Goal: Submit feedback/report problem: Submit feedback/report problem

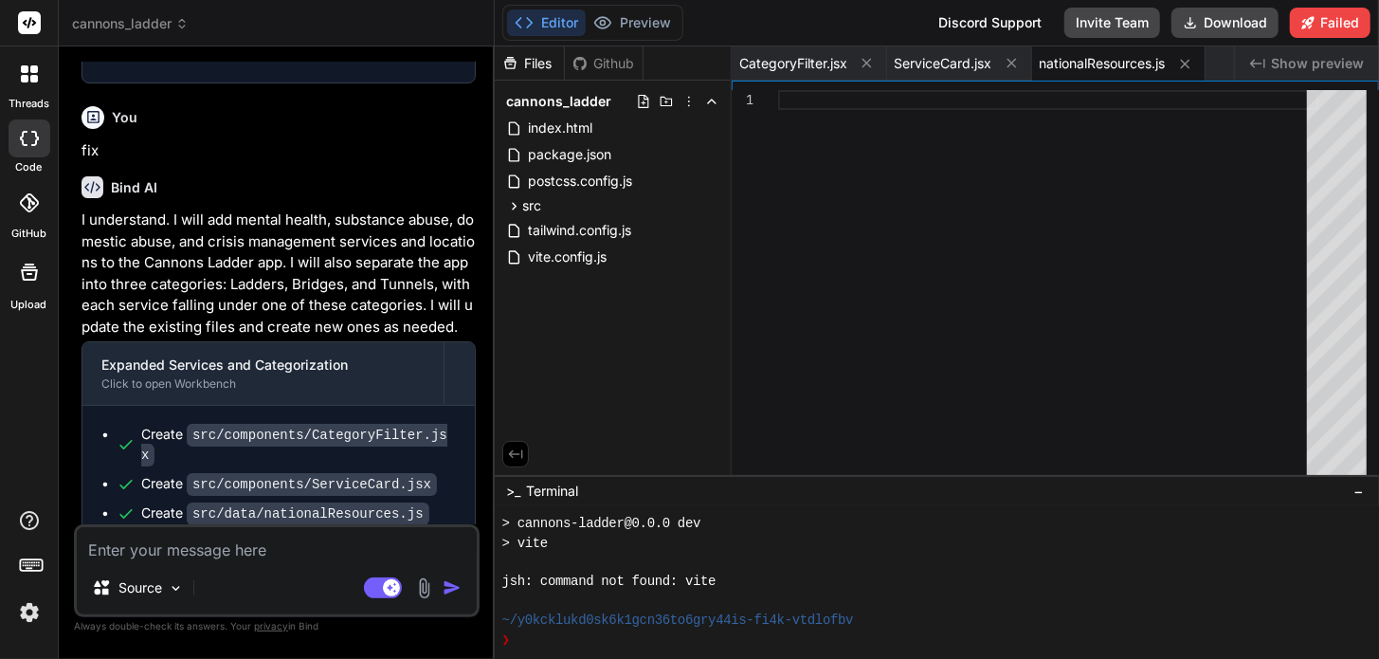
scroll to position [9300, 0]
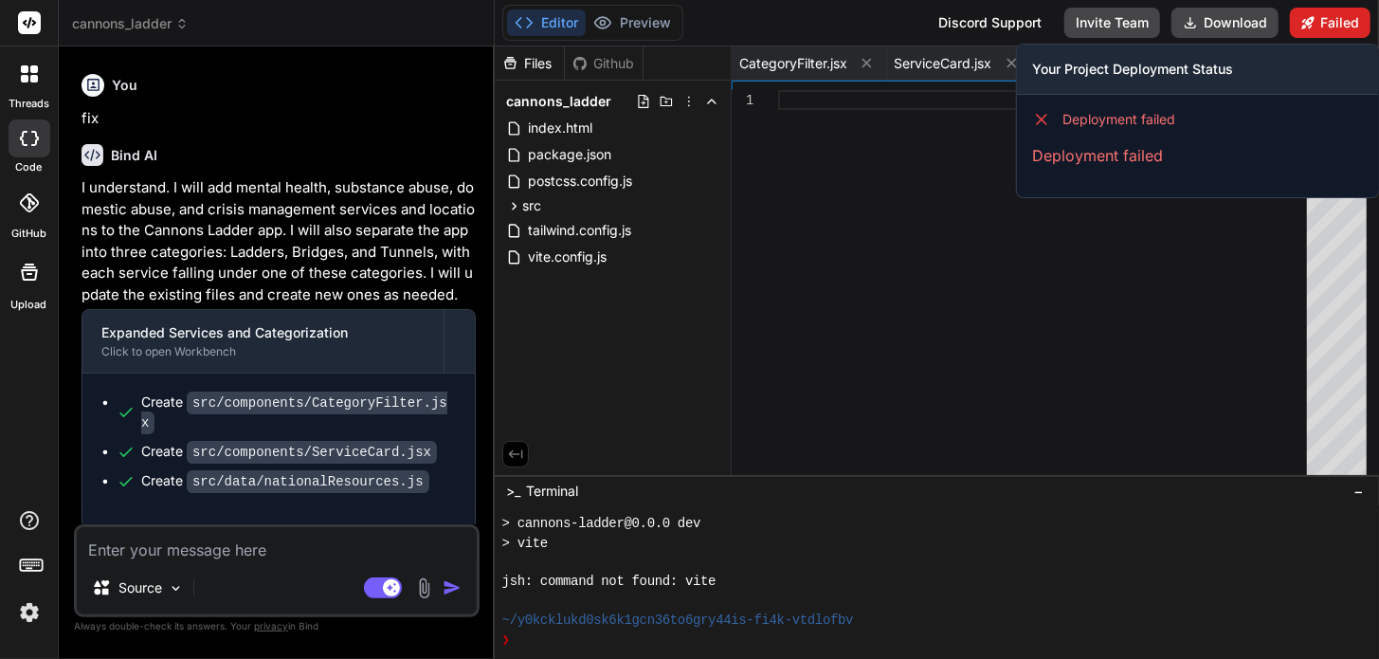
click at [1306, 19] on icon at bounding box center [1308, 22] width 13 height 13
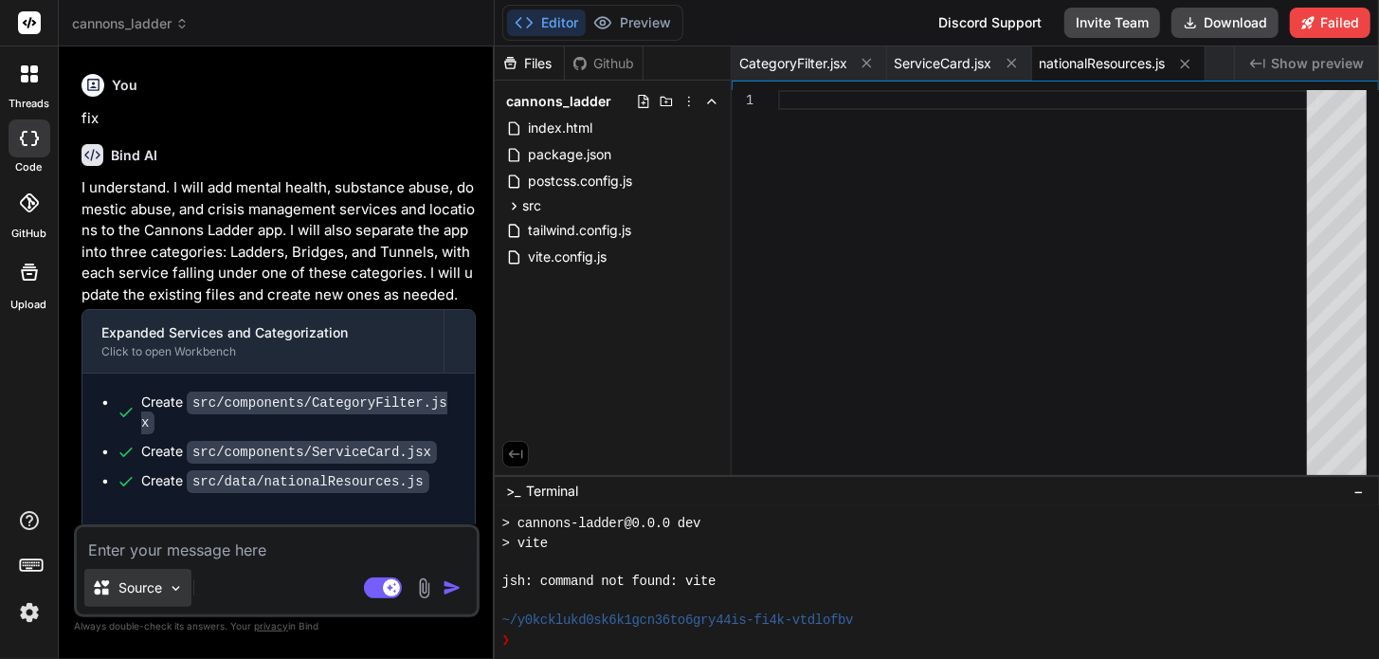
click at [175, 591] on img at bounding box center [176, 588] width 16 height 16
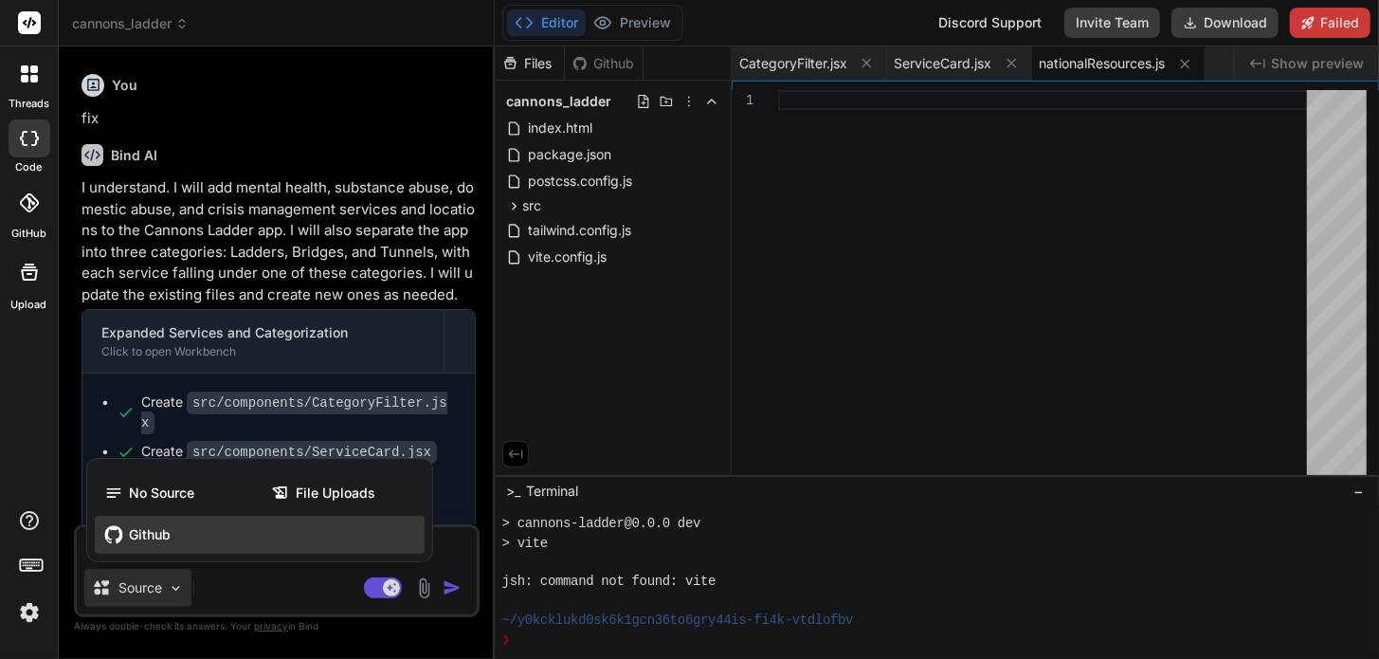
click at [144, 538] on span "Github" at bounding box center [150, 534] width 42 height 19
type textarea "x"
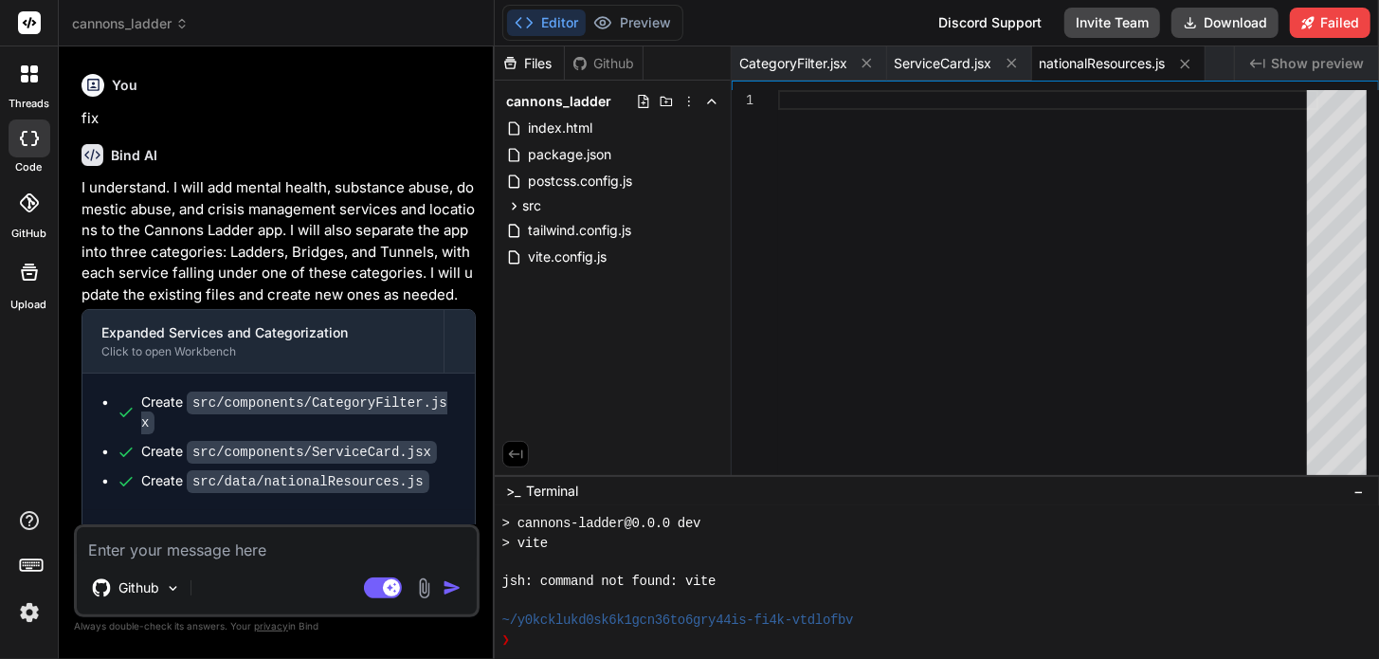
drag, startPoint x: 118, startPoint y: 484, endPoint x: 245, endPoint y: 511, distance: 130.0
click at [245, 511] on div "This message appears to be truncated. The response may be incomplete." at bounding box center [278, 544] width 393 height 68
copy span "This message appears to be truncated. The response may be incomplete."
click at [978, 20] on div "Discord Support" at bounding box center [990, 23] width 126 height 30
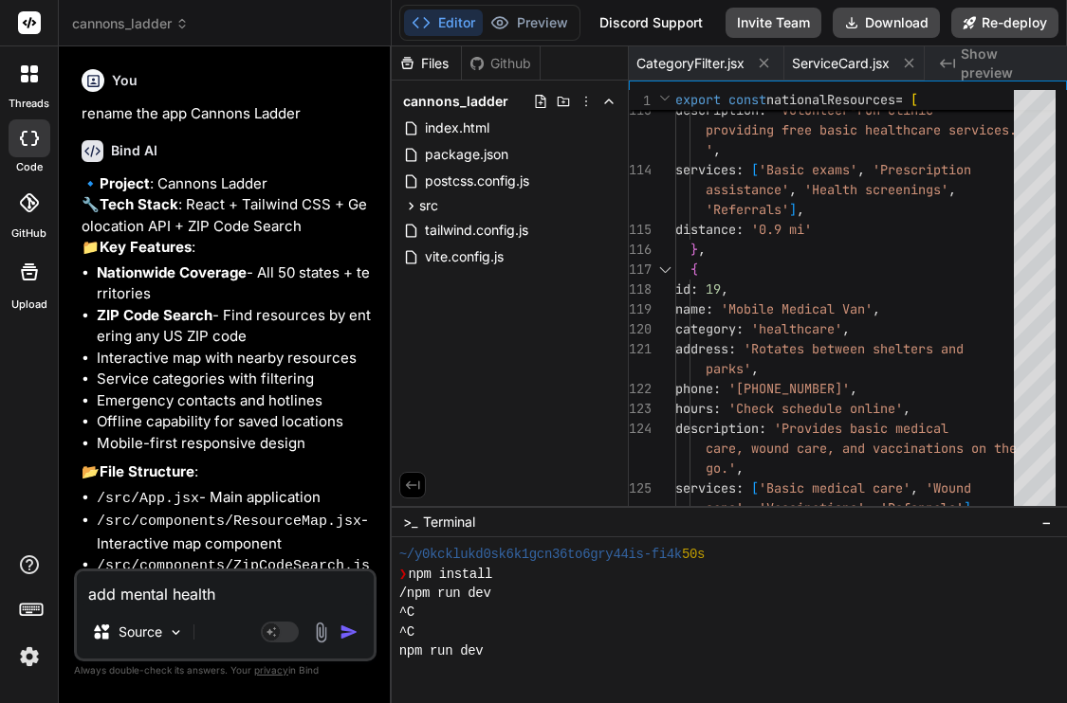
scroll to position [290, 0]
